Goal: Use online tool/utility: Use online tool/utility

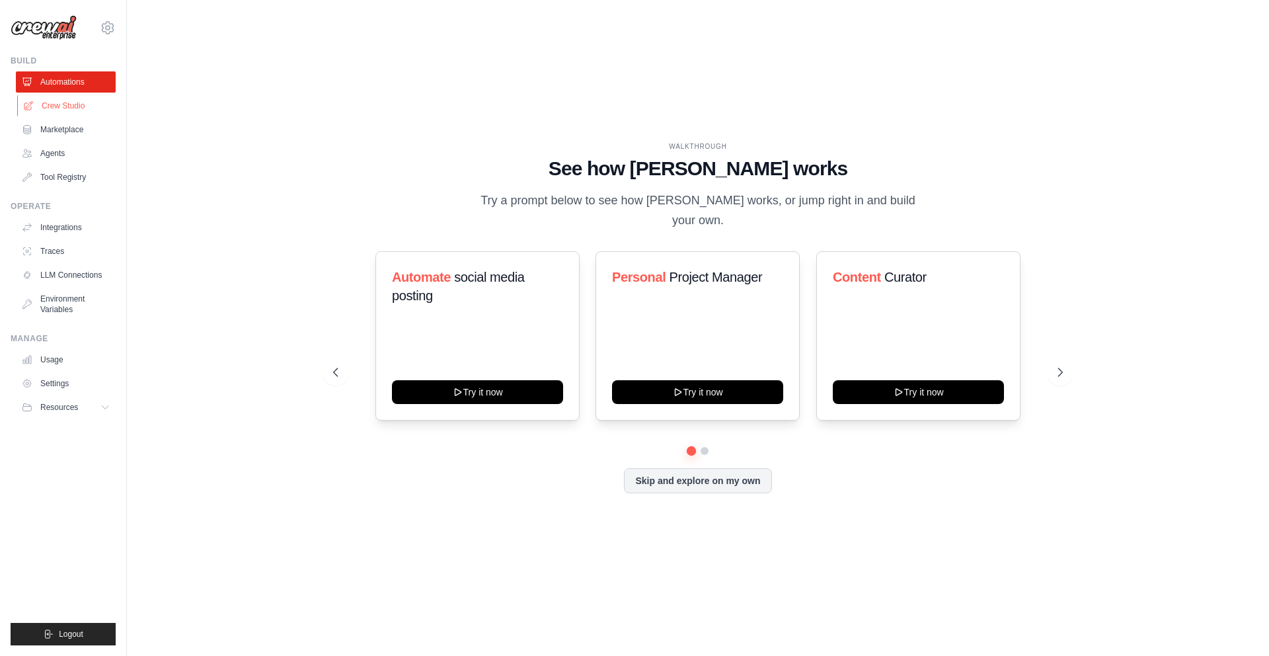
click at [52, 102] on link "Crew Studio" at bounding box center [67, 105] width 100 height 21
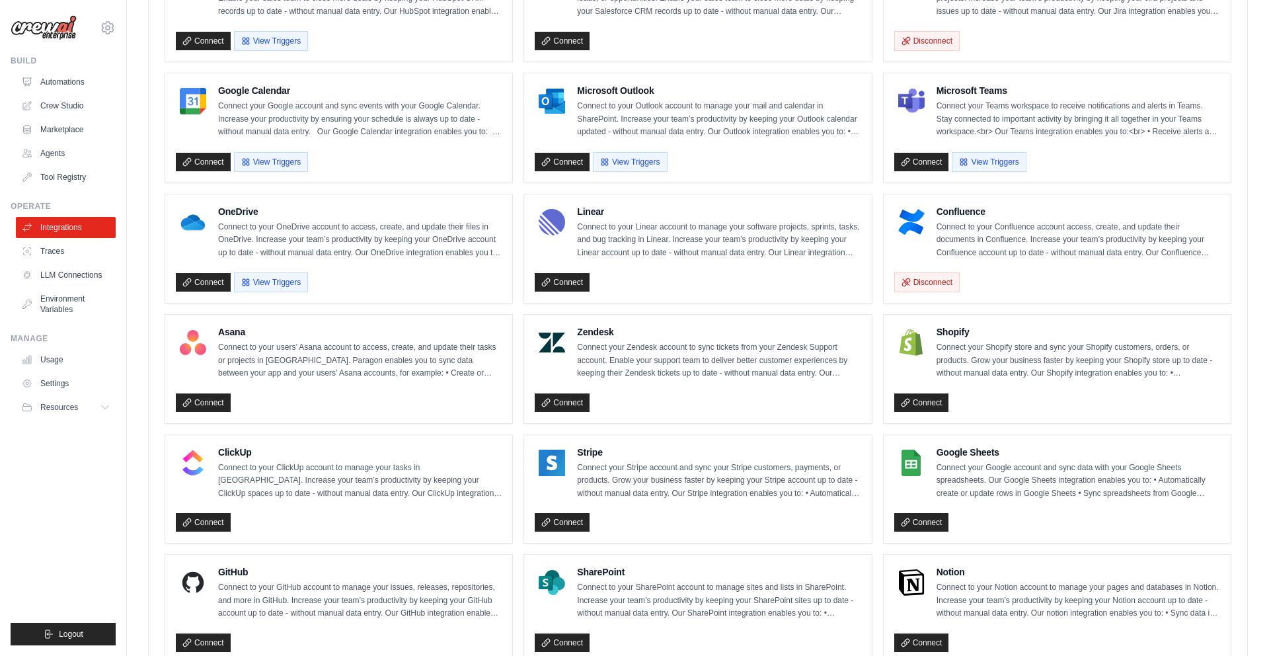
scroll to position [645, 0]
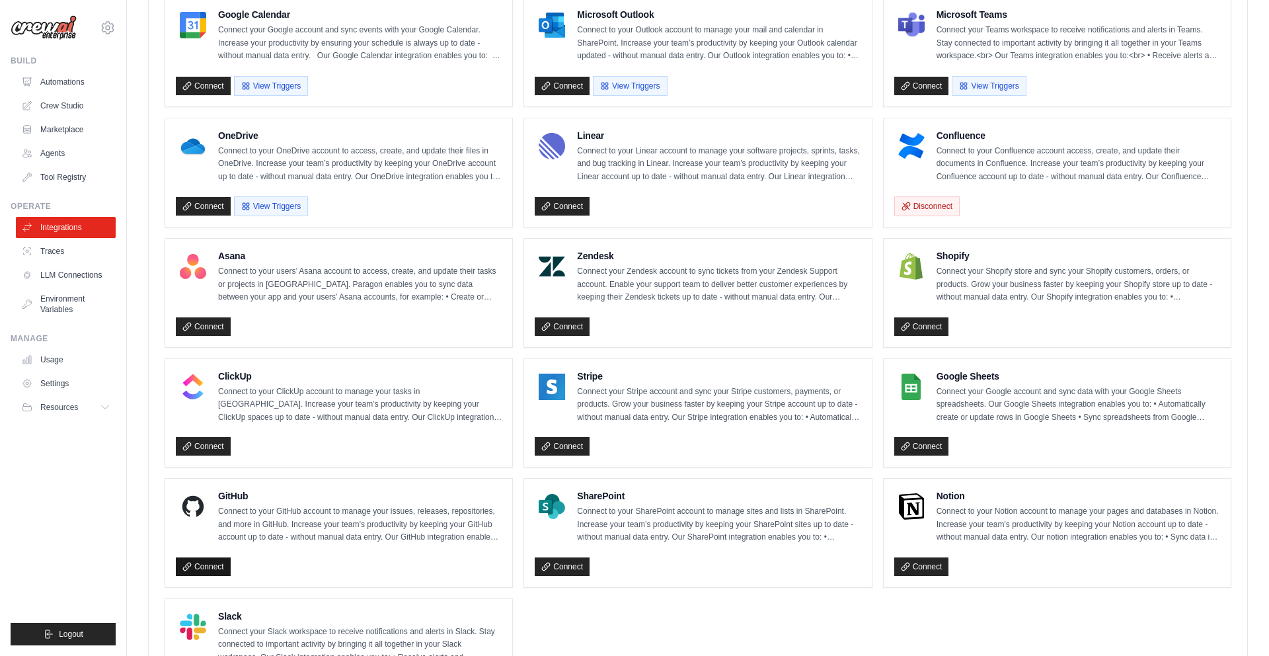
click at [198, 561] on link "Connect" at bounding box center [203, 566] width 55 height 19
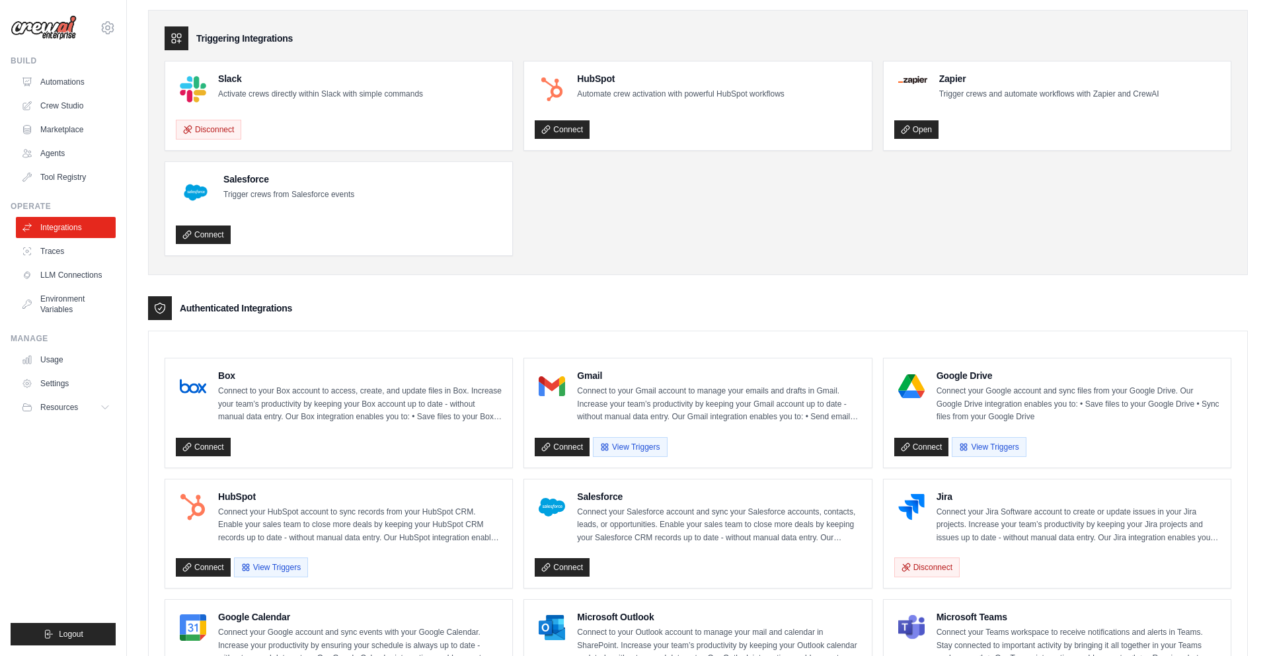
scroll to position [0, 0]
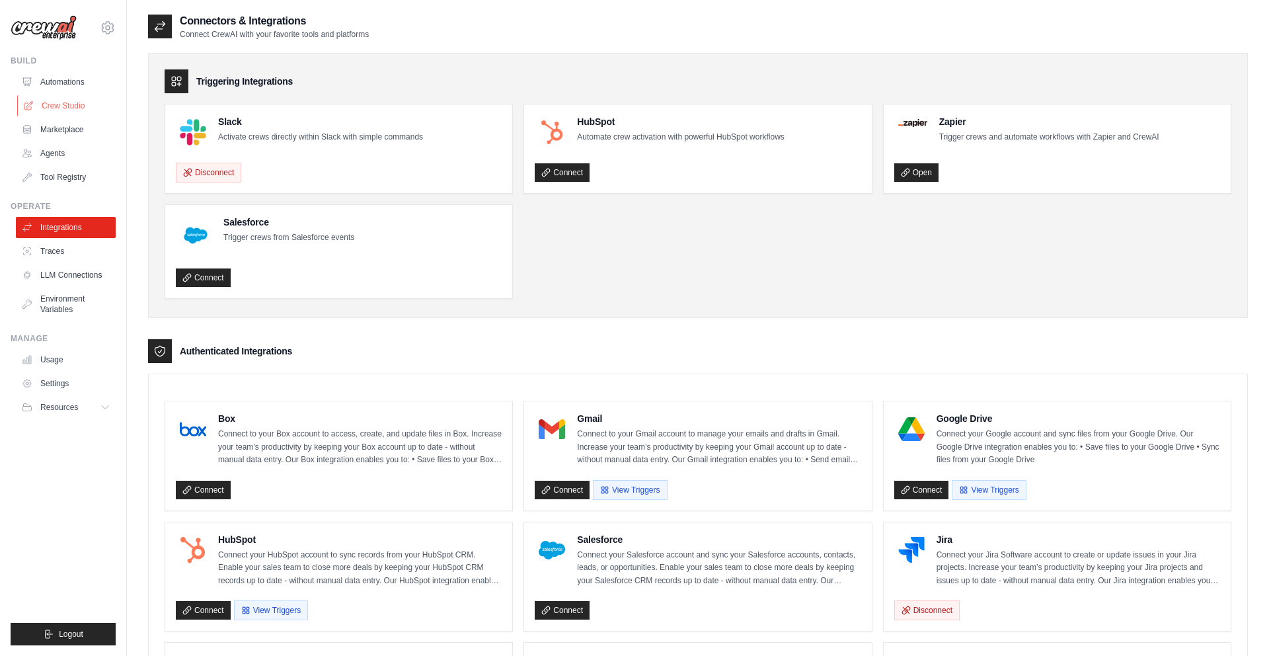
click at [46, 100] on link "Crew Studio" at bounding box center [67, 105] width 100 height 21
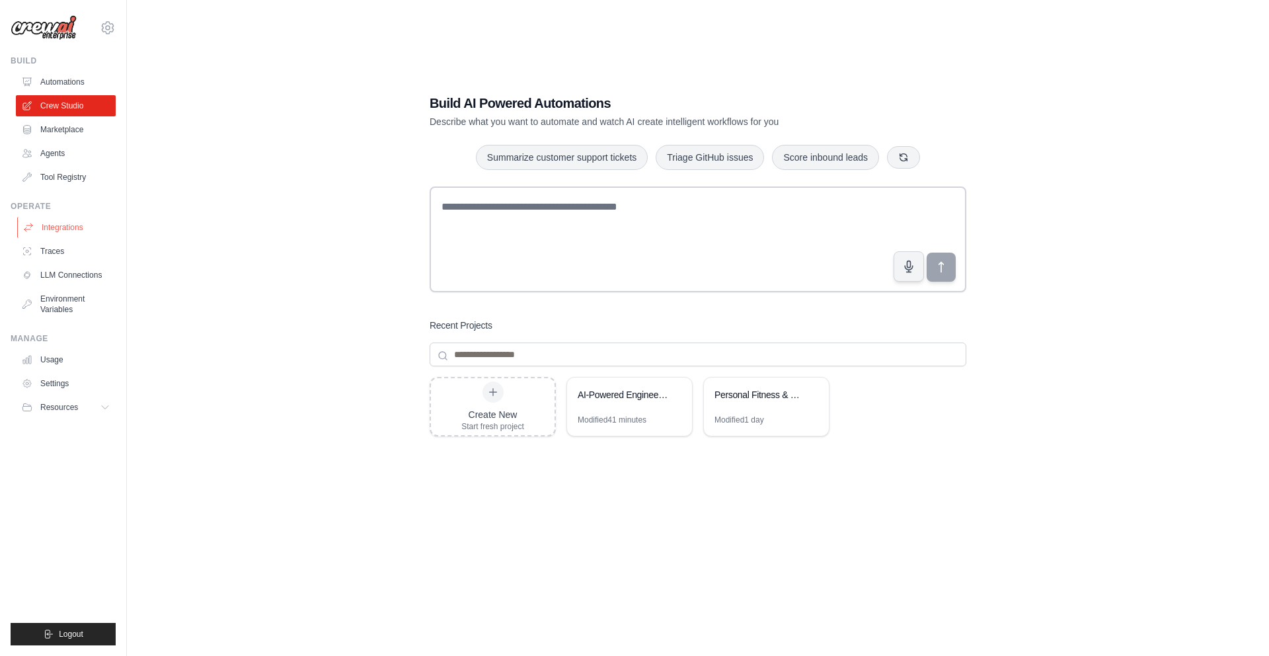
click at [72, 222] on link "Integrations" at bounding box center [67, 227] width 100 height 21
click at [633, 412] on div "AI-Powered Engineering Execution Crew" at bounding box center [629, 395] width 125 height 37
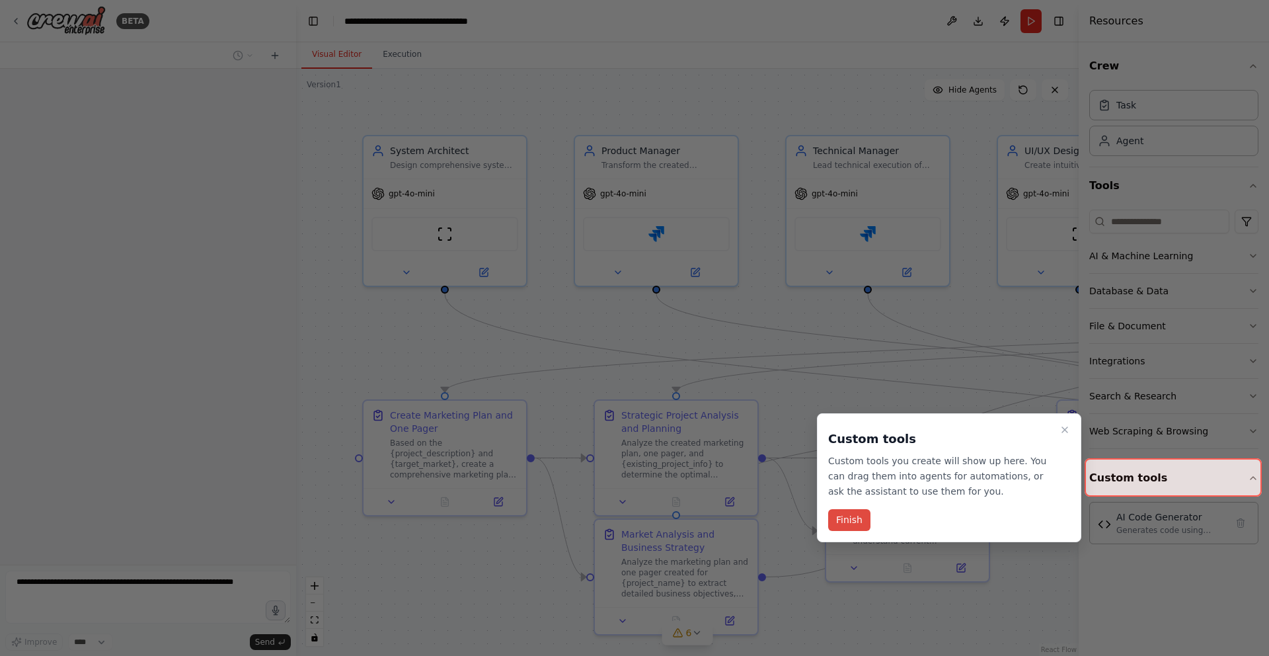
click at [838, 519] on button "Finish" at bounding box center [849, 520] width 42 height 22
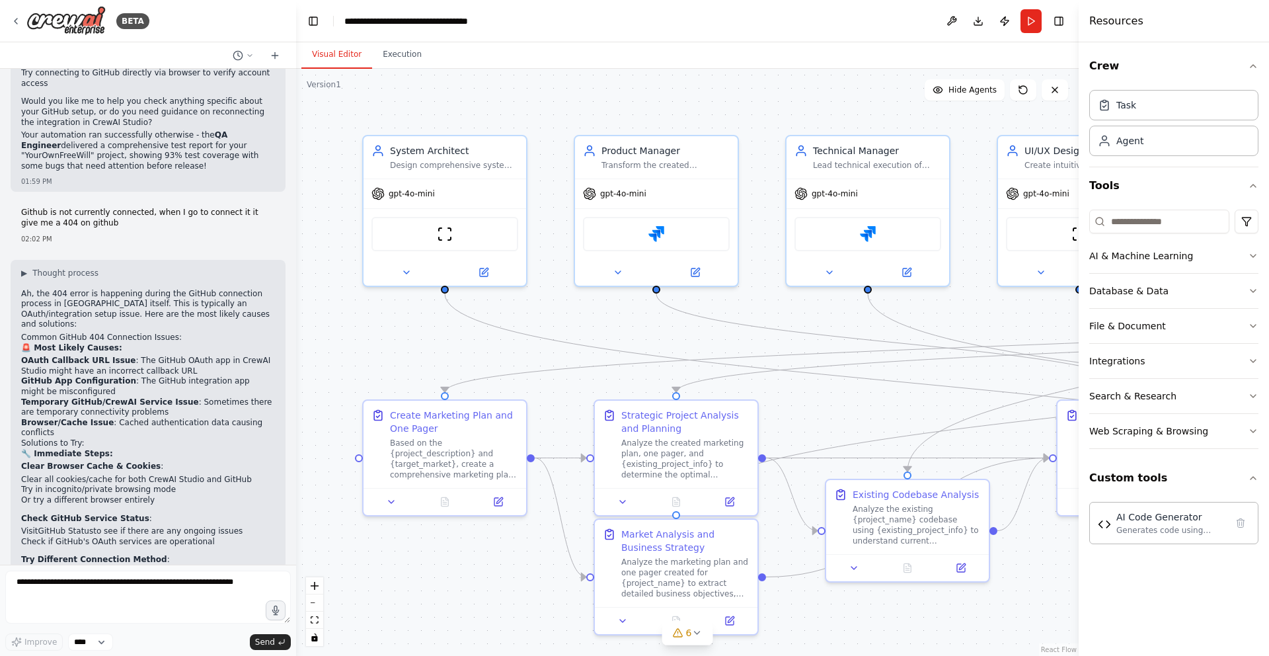
scroll to position [10033, 0]
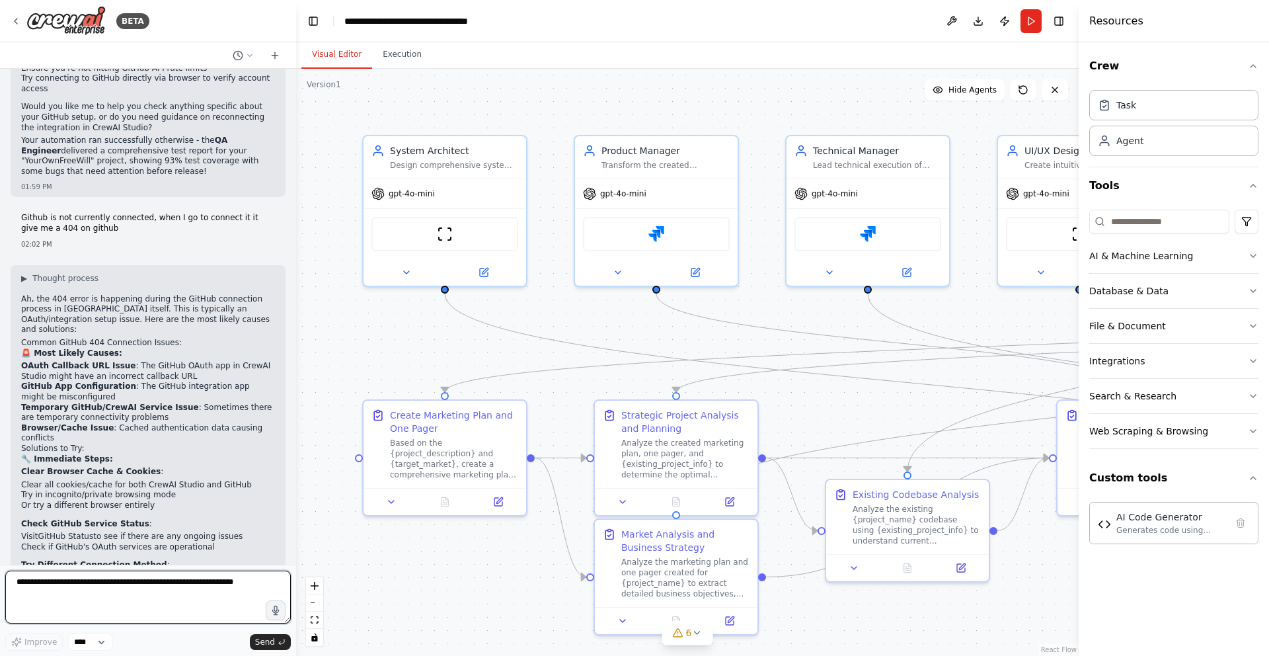
click at [116, 585] on textarea at bounding box center [147, 596] width 285 height 53
click at [105, 585] on textarea at bounding box center [147, 596] width 285 height 53
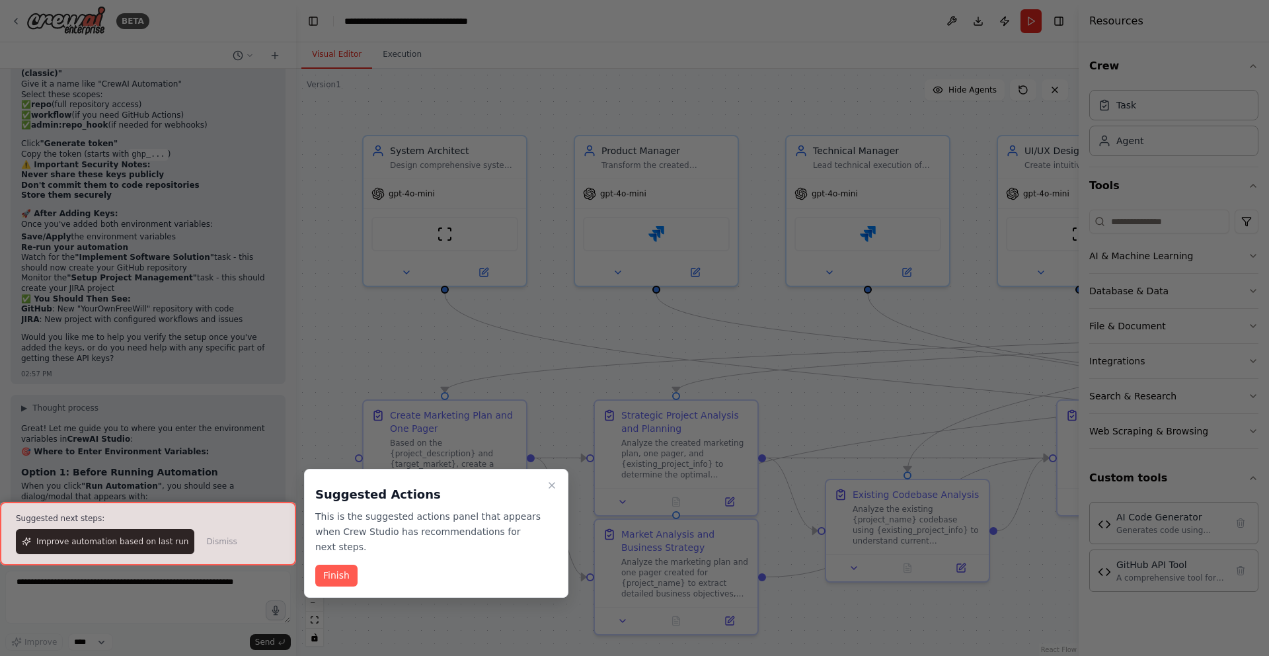
scroll to position [17813, 0]
